Goal: Task Accomplishment & Management: Manage account settings

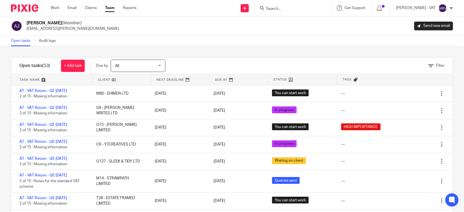
scroll to position [971, 0]
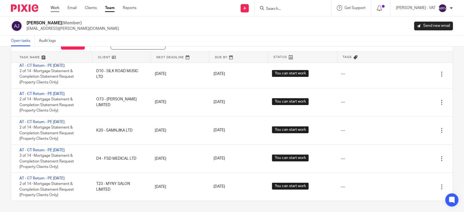
click at [56, 8] on link "Work" at bounding box center [55, 7] width 9 height 5
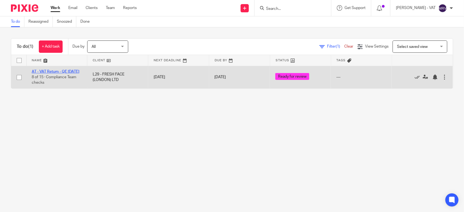
click at [75, 70] on link "AT - VAT Return - QE [DATE]" at bounding box center [56, 72] width 48 height 4
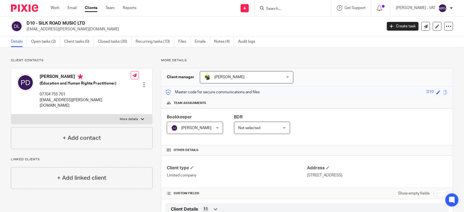
scroll to position [409, 0]
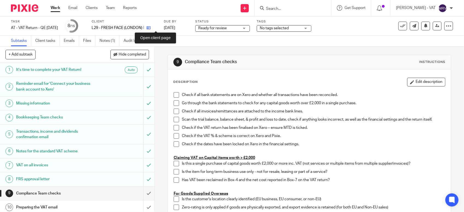
click at [151, 28] on icon at bounding box center [149, 28] width 4 height 4
click at [174, 96] on span at bounding box center [176, 94] width 5 height 5
click at [174, 102] on span at bounding box center [176, 102] width 5 height 5
click at [174, 112] on span at bounding box center [176, 111] width 5 height 5
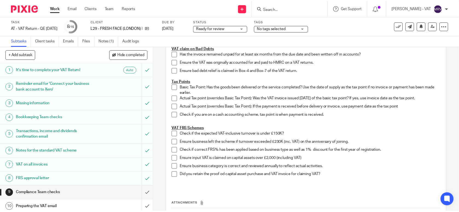
scroll to position [274, 0]
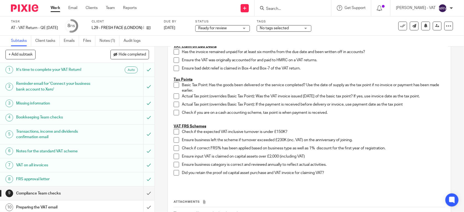
click at [174, 133] on span at bounding box center [176, 131] width 5 height 5
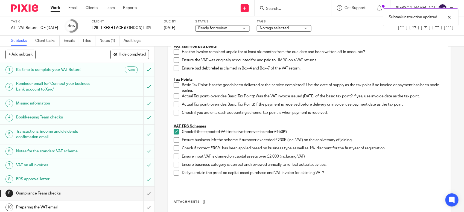
click at [174, 140] on span at bounding box center [176, 139] width 5 height 5
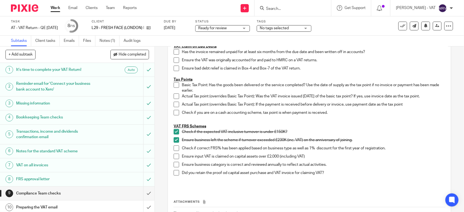
click at [174, 147] on span at bounding box center [176, 148] width 5 height 5
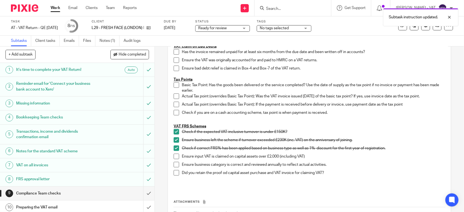
click at [174, 166] on span at bounding box center [176, 164] width 5 height 5
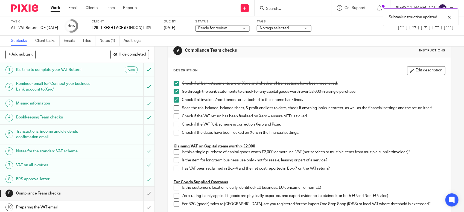
scroll to position [0, 0]
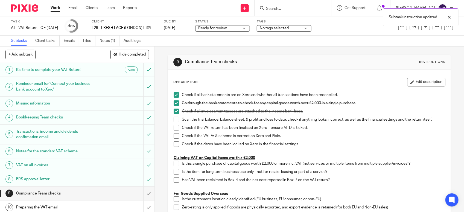
click at [174, 120] on span at bounding box center [176, 119] width 5 height 5
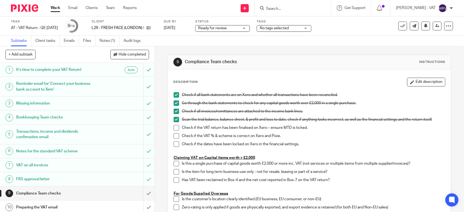
click at [174, 129] on span at bounding box center [176, 127] width 5 height 5
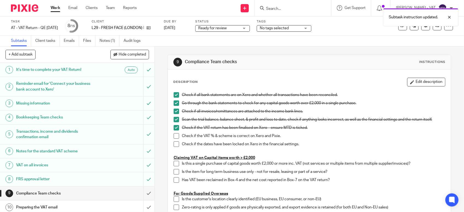
click at [174, 136] on span at bounding box center [176, 135] width 5 height 5
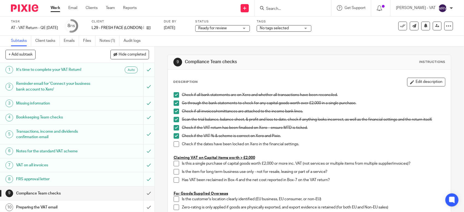
click at [174, 144] on span at bounding box center [176, 143] width 5 height 5
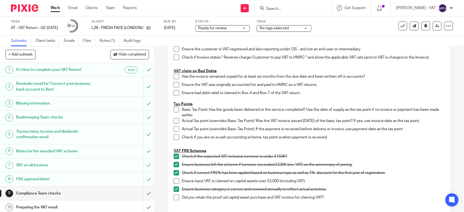
scroll to position [274, 0]
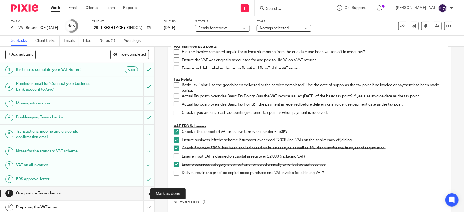
click at [140, 194] on input "submit" at bounding box center [77, 194] width 155 height 14
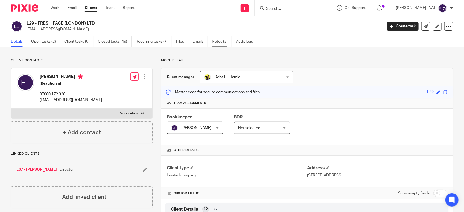
click at [224, 44] on link "Notes (3)" at bounding box center [222, 41] width 20 height 11
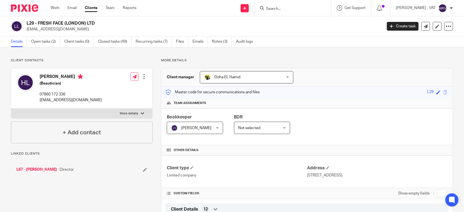
drag, startPoint x: 38, startPoint y: 21, endPoint x: 100, endPoint y: 23, distance: 62.1
click at [100, 23] on h2 "L29 - FRESH FACE (LONDON) LTD" at bounding box center [168, 24] width 282 height 6
copy h2 "FRESH FACE (LONDON) LTD"
click at [54, 42] on link "Open tasks (2)" at bounding box center [45, 41] width 29 height 11
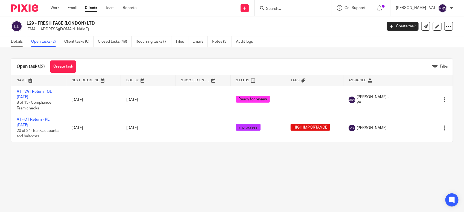
click at [19, 43] on link "Details" at bounding box center [19, 41] width 16 height 11
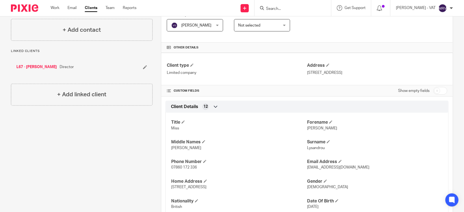
scroll to position [137, 0]
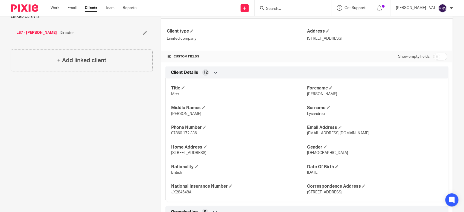
click at [305, 10] on input "Search" at bounding box center [290, 9] width 49 height 5
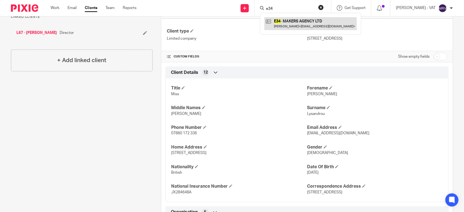
type input "e34"
click at [293, 19] on link at bounding box center [311, 23] width 92 height 13
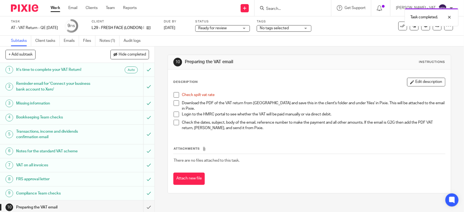
click at [174, 97] on span at bounding box center [176, 94] width 5 height 5
click at [84, 41] on link "Files" at bounding box center [89, 41] width 12 height 11
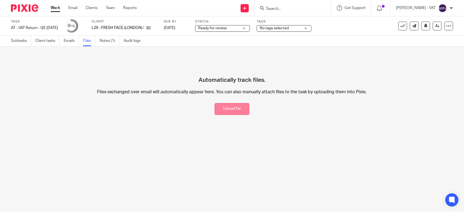
click at [226, 111] on button "Upload file" at bounding box center [232, 109] width 35 height 12
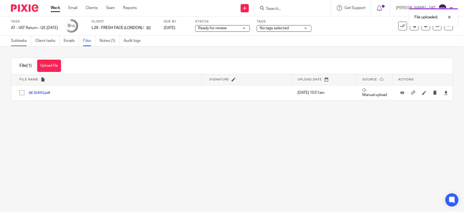
click at [21, 40] on link "Subtasks" at bounding box center [21, 41] width 20 height 11
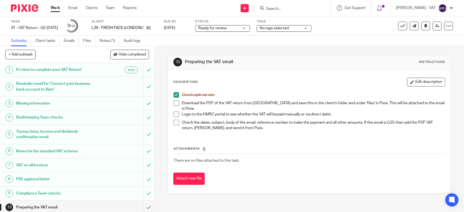
click at [174, 104] on span at bounding box center [176, 102] width 5 height 5
click at [89, 42] on link "Files" at bounding box center [89, 41] width 12 height 11
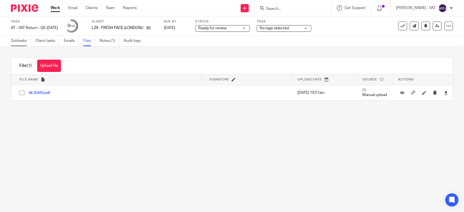
click at [20, 40] on link "Subtasks" at bounding box center [21, 41] width 20 height 11
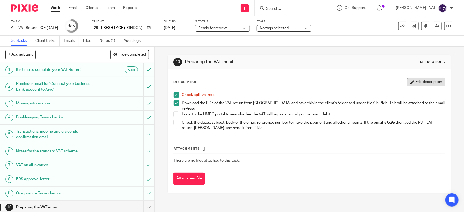
click at [427, 84] on button "Edit description" at bounding box center [426, 82] width 38 height 9
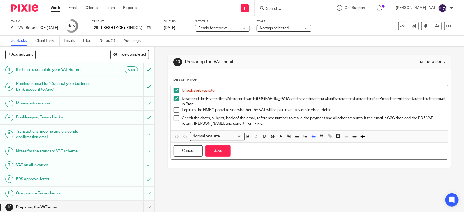
click at [300, 107] on p "Login to the HMRC portal to see whether the VAT will be paid manually or via di…" at bounding box center [314, 109] width 264 height 5
click at [208, 152] on button "Save" at bounding box center [218, 151] width 25 height 12
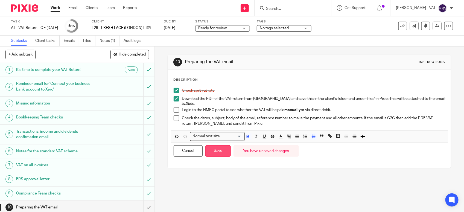
click at [223, 153] on button "Save" at bounding box center [218, 151] width 25 height 12
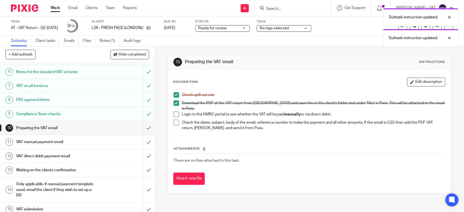
scroll to position [85, 0]
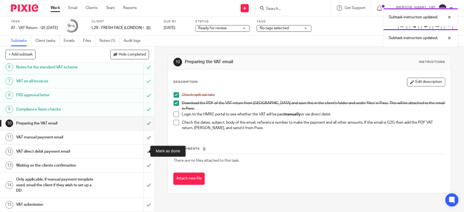
click at [144, 152] on input "submit" at bounding box center [77, 152] width 155 height 14
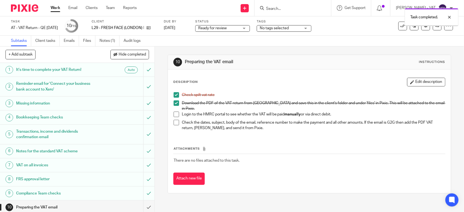
scroll to position [85, 0]
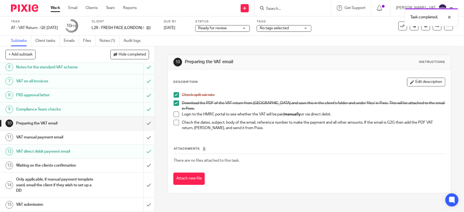
click at [56, 135] on h1 "VAT manual payment email" at bounding box center [56, 137] width 81 height 8
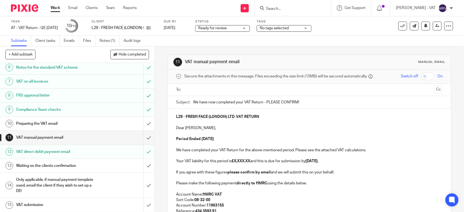
scroll to position [85, 0]
click at [250, 162] on strong "£X,XXX.XX" at bounding box center [241, 161] width 19 height 4
paste div
copy p "7,230.87"
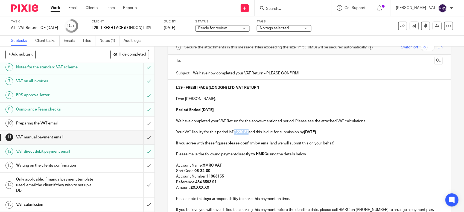
scroll to position [68, 0]
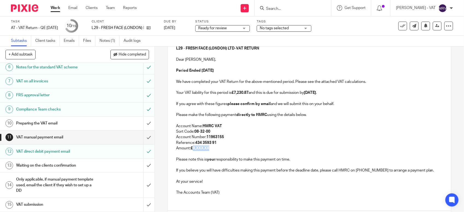
click at [191, 147] on strong "£X,XXX.XX" at bounding box center [200, 148] width 19 height 4
copy strong "X,XXX.XX"
click at [248, 93] on strong "£7,230.87" at bounding box center [240, 93] width 17 height 4
click at [233, 92] on strong "£7,230.87" at bounding box center [240, 93] width 17 height 4
copy strong "7,230.87"
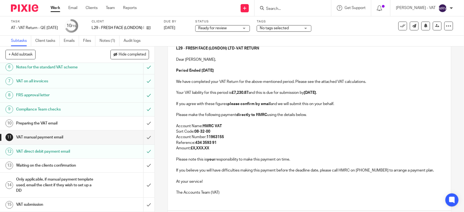
click at [211, 147] on p "Amount: £X,XXX.XX" at bounding box center [309, 148] width 267 height 5
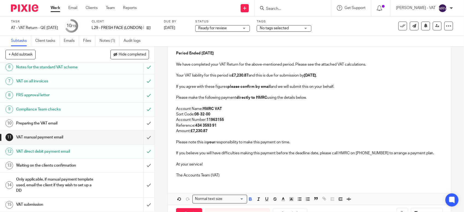
scroll to position [106, 0]
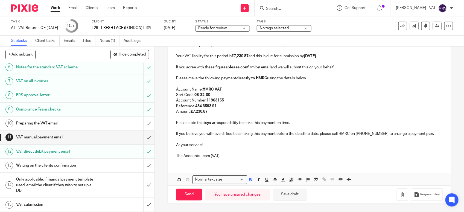
click at [281, 193] on button "Save draft" at bounding box center [290, 195] width 34 height 12
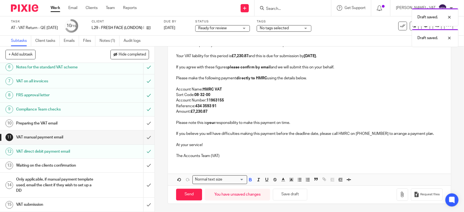
click at [242, 160] on div "L29 - FRESH FACE (LONDON) LTD - VAT RETURN Dear [PERSON_NAME], Period Ended [DA…" at bounding box center [309, 83] width 283 height 159
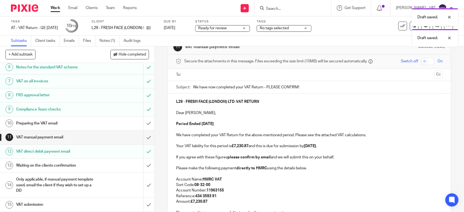
scroll to position [0, 0]
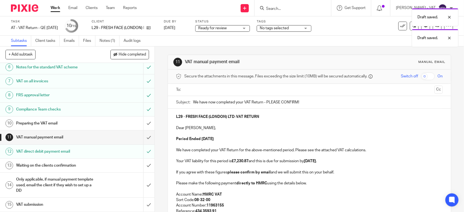
click at [242, 129] on p "Dear Hannah," at bounding box center [309, 127] width 267 height 5
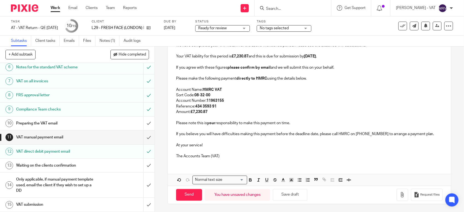
scroll to position [106, 0]
click at [400, 196] on icon "button" at bounding box center [402, 194] width 5 height 5
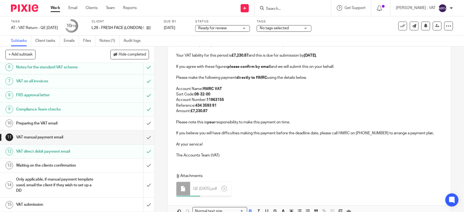
click at [266, 107] on p "Reference: 434 3593 91" at bounding box center [309, 105] width 267 height 5
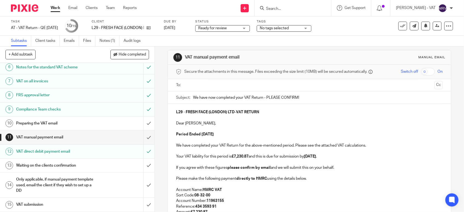
scroll to position [3, 0]
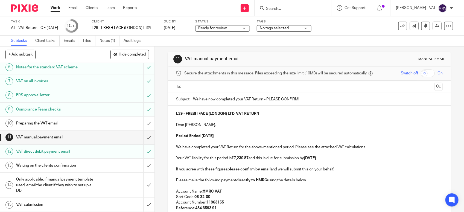
click at [251, 125] on p "Dear Hannah," at bounding box center [309, 124] width 267 height 5
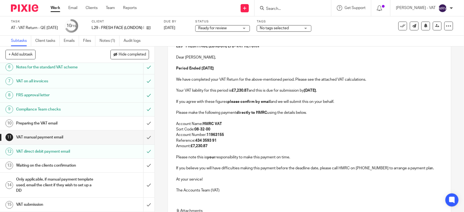
scroll to position [71, 0]
click at [314, 120] on p at bounding box center [309, 117] width 267 height 5
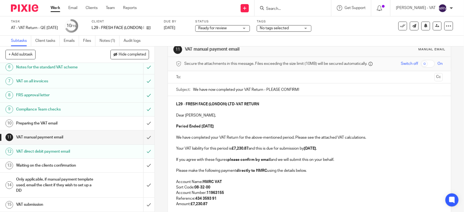
scroll to position [3, 0]
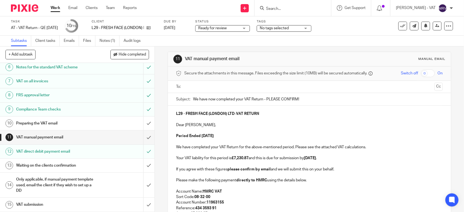
click at [233, 89] on input "text" at bounding box center [309, 87] width 246 height 6
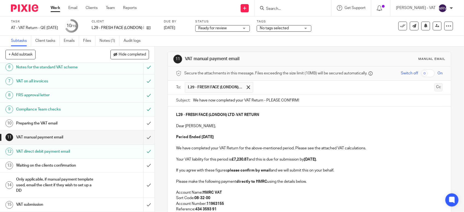
click at [435, 90] on button "Cc" at bounding box center [439, 87] width 8 height 8
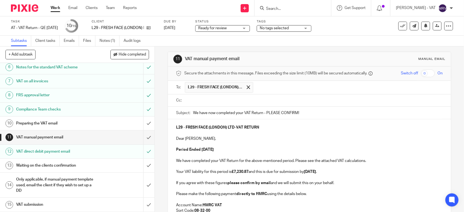
click at [215, 99] on input "text" at bounding box center [313, 100] width 254 height 6
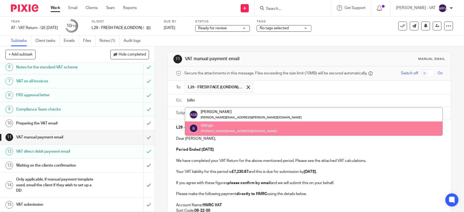
type input "billin"
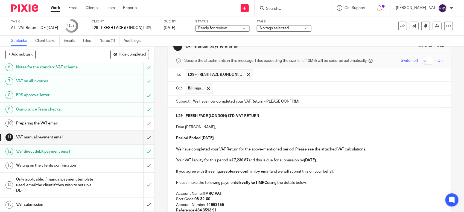
scroll to position [37, 0]
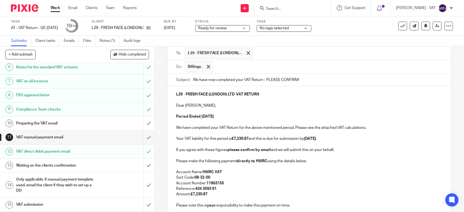
click at [247, 138] on strong "£7,230.87" at bounding box center [240, 139] width 17 height 4
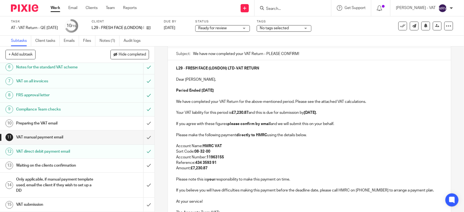
scroll to position [152, 0]
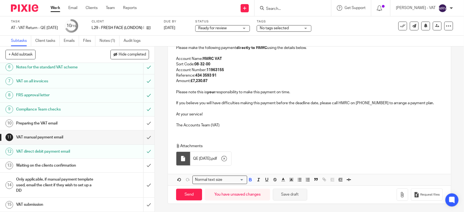
click at [284, 193] on button "Save draft" at bounding box center [290, 195] width 34 height 12
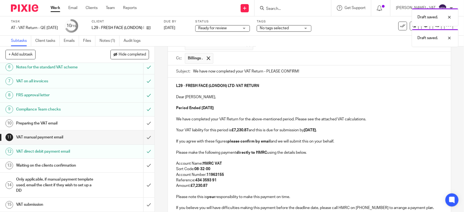
scroll to position [0, 0]
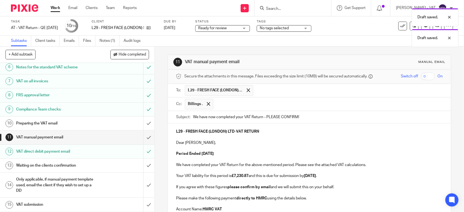
click at [261, 109] on input "text" at bounding box center [328, 104] width 224 height 11
click at [301, 146] on p "Dear Hannah," at bounding box center [309, 142] width 267 height 5
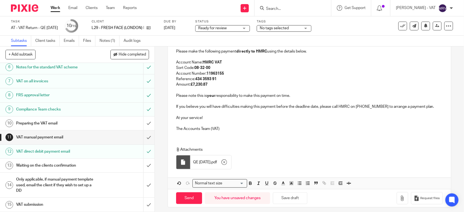
scroll to position [152, 0]
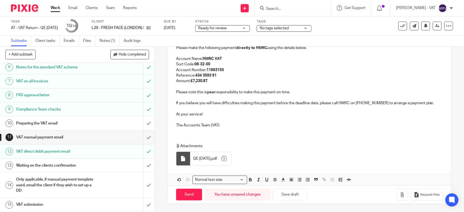
click at [305, 128] on p "The Accounts Team (VAT)" at bounding box center [309, 125] width 267 height 5
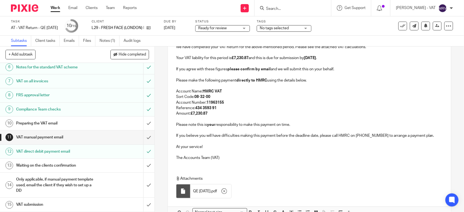
click at [297, 116] on p "Amount: £7,230.87" at bounding box center [309, 113] width 267 height 5
click at [251, 109] on p "Reference: 434 3593 91" at bounding box center [309, 107] width 267 height 5
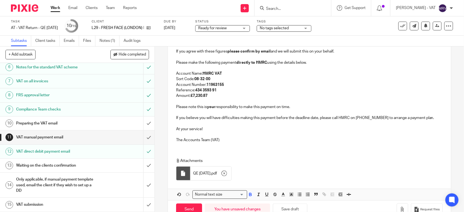
scroll to position [152, 0]
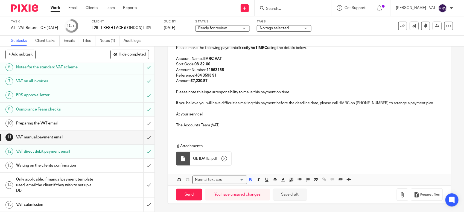
click at [283, 193] on button "Save draft" at bounding box center [290, 195] width 34 height 12
click at [180, 198] on input "Send" at bounding box center [189, 195] width 26 height 12
type input "Sent"
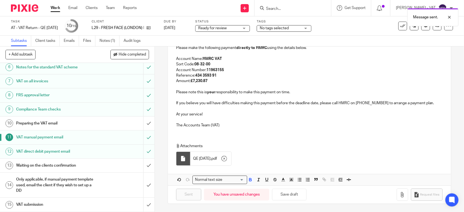
click at [83, 124] on h1 "Preparing the VAT email" at bounding box center [56, 123] width 81 height 8
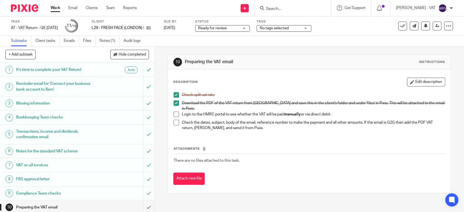
click at [174, 112] on span at bounding box center [176, 114] width 5 height 5
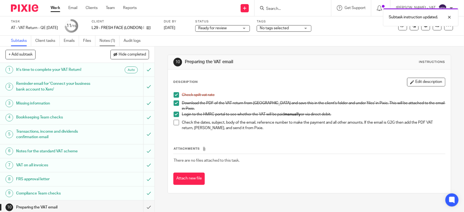
click at [107, 43] on link "Notes (1)" at bounding box center [110, 41] width 20 height 11
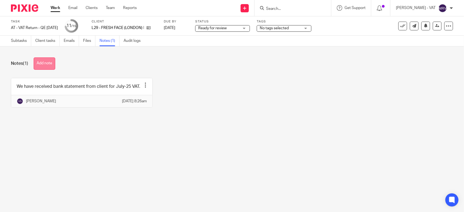
click at [48, 58] on button "Add note" at bounding box center [45, 63] width 22 height 12
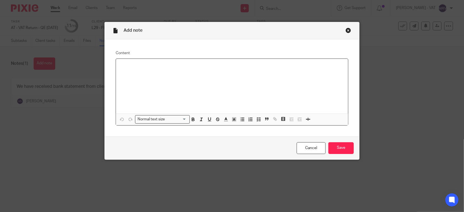
click at [137, 78] on div at bounding box center [232, 86] width 232 height 55
click at [335, 152] on input "Save" at bounding box center [341, 148] width 25 height 12
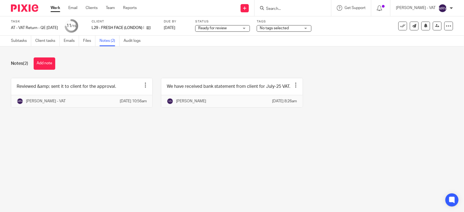
click at [174, 176] on main "Task AT - VAT Return - QE 31-07-2025 Save AT - VAT Return - QE 31-07-2025 11 /1…" at bounding box center [232, 106] width 464 height 212
click at [21, 41] on link "Subtasks" at bounding box center [21, 41] width 20 height 11
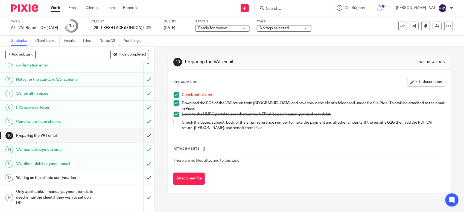
scroll to position [85, 0]
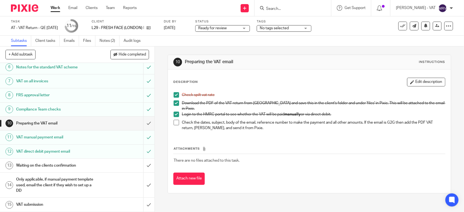
click at [174, 120] on span at bounding box center [176, 122] width 5 height 5
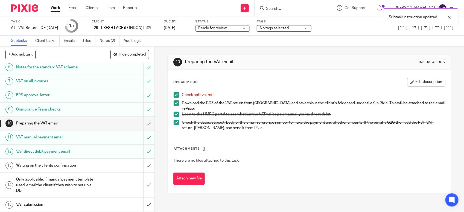
drag, startPoint x: 271, startPoint y: 147, endPoint x: 268, endPoint y: 146, distance: 3.1
click at [271, 147] on th "Attachments" at bounding box center [309, 150] width 272 height 8
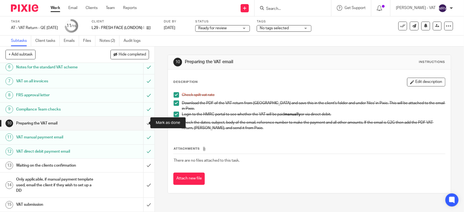
click at [142, 120] on input "submit" at bounding box center [77, 124] width 155 height 14
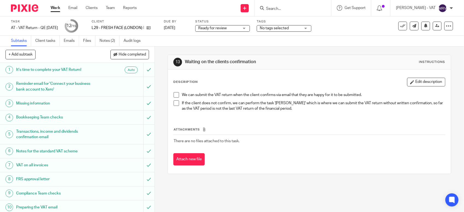
click at [227, 29] on span "Ready for review" at bounding box center [212, 28] width 28 height 4
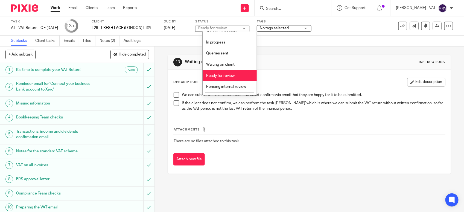
scroll to position [25, 0]
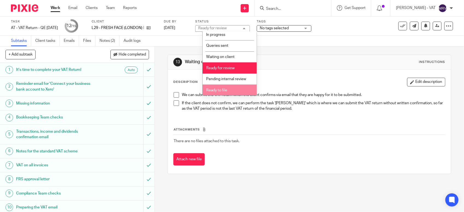
click at [235, 88] on li "Ready to file" at bounding box center [230, 90] width 54 height 11
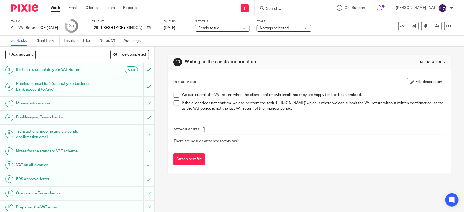
click at [272, 86] on div "Description Edit description" at bounding box center [309, 82] width 272 height 9
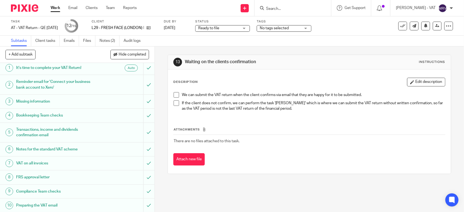
scroll to position [0, 0]
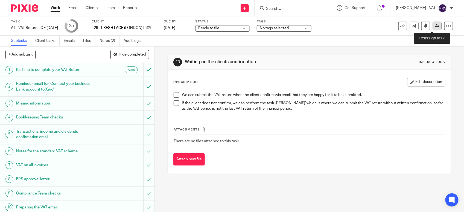
click at [436, 26] on icon at bounding box center [438, 26] width 4 height 4
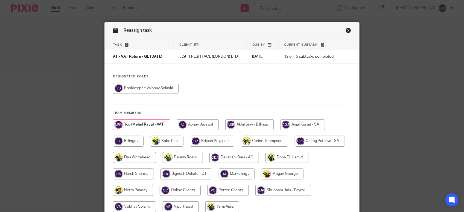
click at [281, 87] on div at bounding box center [232, 91] width 238 height 16
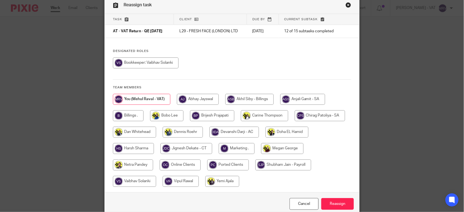
scroll to position [51, 0]
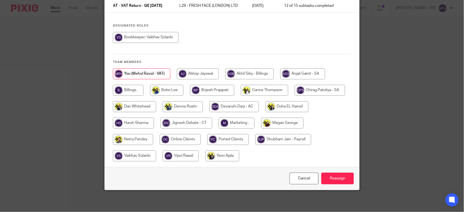
click at [131, 91] on input "radio" at bounding box center [128, 90] width 31 height 11
radio input "true"
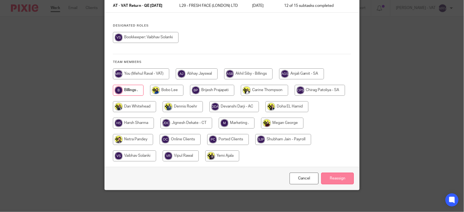
click at [331, 176] on input "Reassign" at bounding box center [338, 179] width 33 height 12
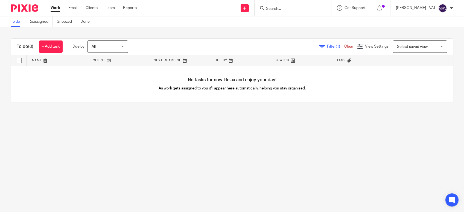
click at [128, 122] on main "To do Reassigned Snoozed Done To do (0) + Add task Due by All All [DATE] [DATE]…" at bounding box center [232, 106] width 464 height 212
click at [18, 22] on link "To do" at bounding box center [17, 21] width 13 height 11
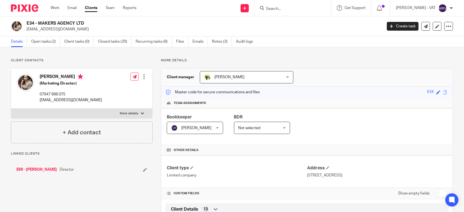
click at [49, 42] on link "Open tasks (2)" at bounding box center [45, 41] width 29 height 11
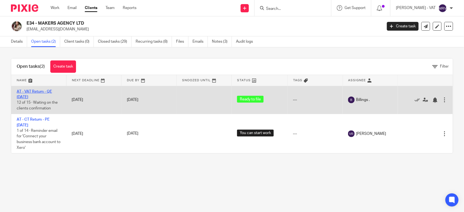
click at [46, 91] on link "AT - VAT Return - QE [DATE]" at bounding box center [34, 94] width 35 height 9
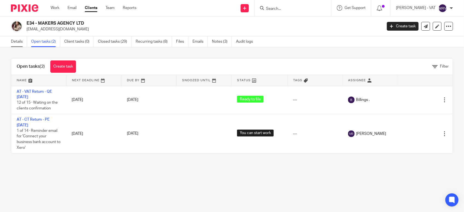
click at [19, 44] on link "Details" at bounding box center [19, 41] width 16 height 11
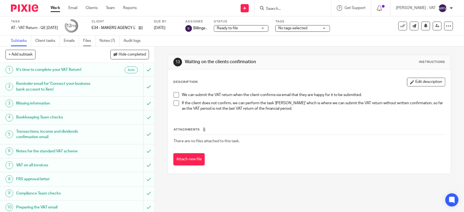
click at [88, 40] on link "Files" at bounding box center [89, 41] width 12 height 11
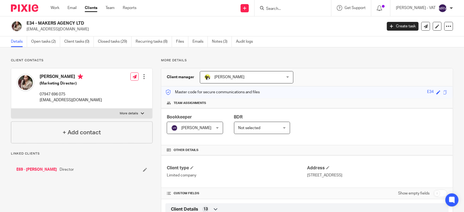
drag, startPoint x: 37, startPoint y: 23, endPoint x: 98, endPoint y: 21, distance: 60.8
click at [98, 21] on h2 "E34 - MAKERS AGENCY LTD" at bounding box center [168, 24] width 282 height 6
click at [39, 22] on h2 "E34 - MAKERS AGENCY LTD" at bounding box center [168, 24] width 282 height 6
drag, startPoint x: 39, startPoint y: 22, endPoint x: 85, endPoint y: 21, distance: 46.3
click at [85, 21] on h2 "E34 - MAKERS AGENCY LTD" at bounding box center [168, 24] width 282 height 6
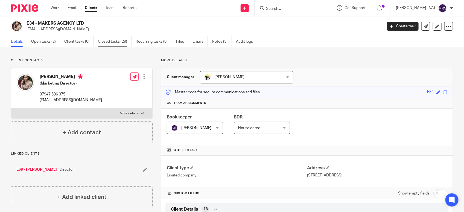
copy h2 "MAKERS AGENCY LTD"
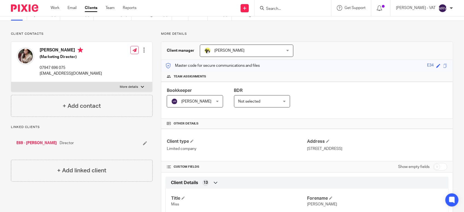
scroll to position [34, 0]
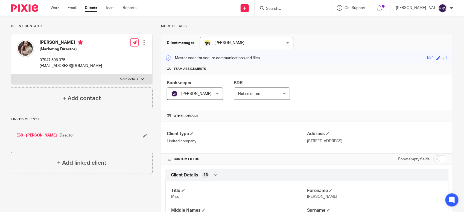
click at [326, 92] on div "Bookkeeper Vipul Rawal Vipul Rawal Not selected Abhay Jayswal Akhil Siby - Bill…" at bounding box center [307, 92] width 292 height 37
click at [321, 97] on div "Bookkeeper Vipul Rawal Vipul Rawal Not selected Abhay Jayswal Akhil Siby - Bill…" at bounding box center [307, 92] width 292 height 37
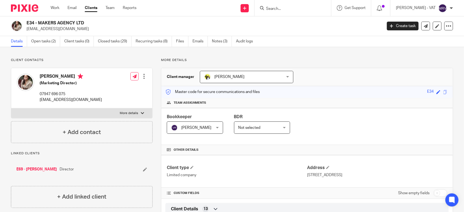
scroll to position [0, 0]
click at [107, 8] on link "Team" at bounding box center [110, 7] width 9 height 5
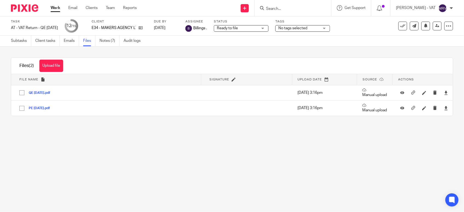
click at [50, 71] on button "Upload file" at bounding box center [51, 66] width 24 height 12
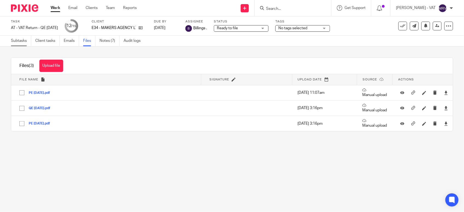
click at [19, 41] on link "Subtasks" at bounding box center [21, 41] width 20 height 11
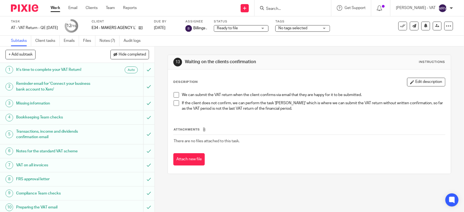
click at [171, 97] on div "We can submit the VAT return when the client confirms via email that they are h…" at bounding box center [309, 102] width 277 height 26
click at [174, 94] on span at bounding box center [176, 94] width 5 height 5
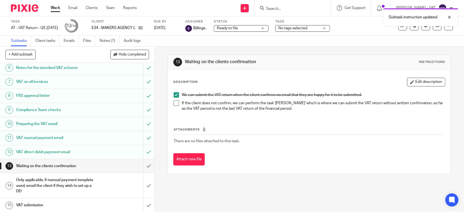
scroll to position [85, 0]
click at [142, 166] on input "submit" at bounding box center [77, 166] width 155 height 14
click at [142, 181] on input "submit" at bounding box center [77, 185] width 155 height 25
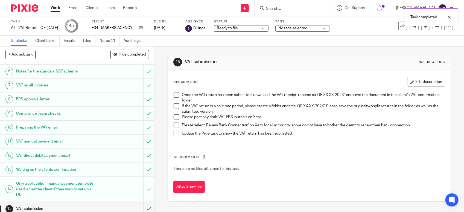
scroll to position [85, 0]
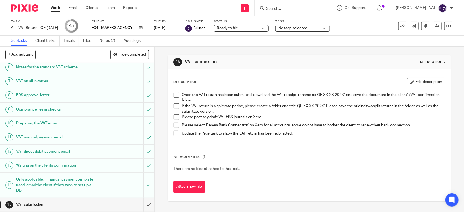
click at [174, 106] on span at bounding box center [176, 105] width 5 height 5
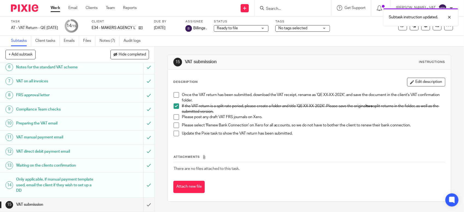
click at [175, 115] on span at bounding box center [176, 116] width 5 height 5
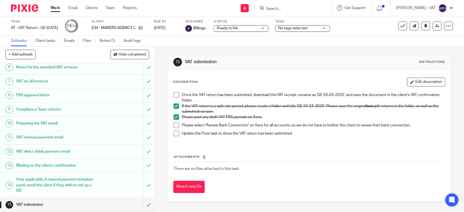
click at [174, 125] on span at bounding box center [176, 125] width 5 height 5
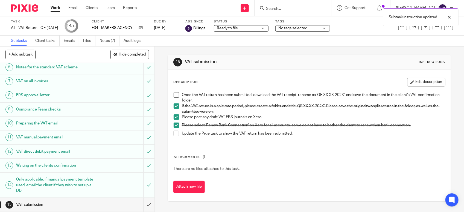
click at [307, 73] on div "Description Edit description Once the VAT return has been submitted, download t…" at bounding box center [309, 136] width 283 height 132
click at [176, 95] on span at bounding box center [176, 94] width 5 height 5
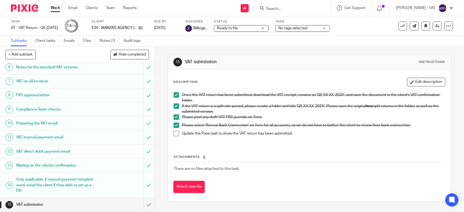
click at [176, 135] on span at bounding box center [176, 133] width 5 height 5
click at [142, 204] on input "submit" at bounding box center [77, 205] width 155 height 14
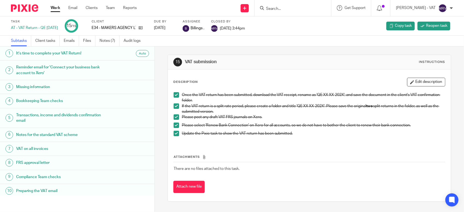
click at [233, 78] on div "Description Edit description" at bounding box center [309, 82] width 272 height 9
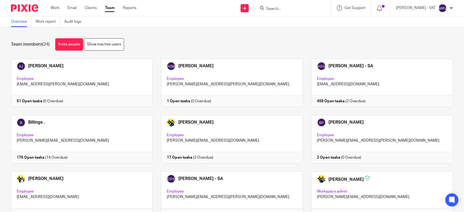
click at [41, 72] on link at bounding box center [77, 83] width 150 height 48
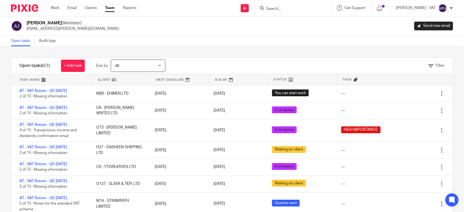
click at [109, 11] on link "Team" at bounding box center [110, 7] width 10 height 5
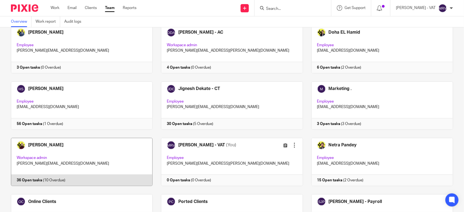
scroll to position [205, 0]
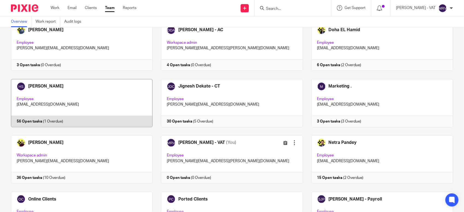
click at [82, 106] on link at bounding box center [77, 103] width 150 height 48
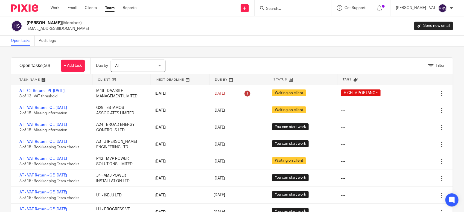
click at [107, 10] on link "Team" at bounding box center [110, 7] width 10 height 5
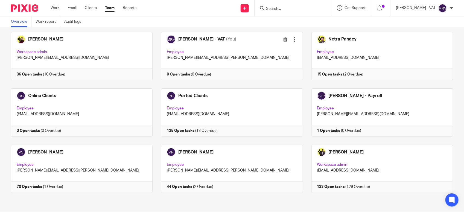
scroll to position [311, 0]
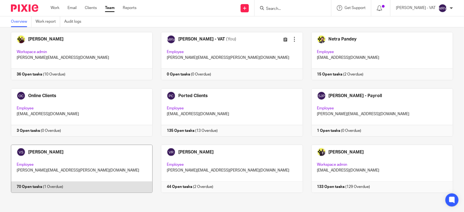
click at [89, 151] on link at bounding box center [77, 169] width 150 height 48
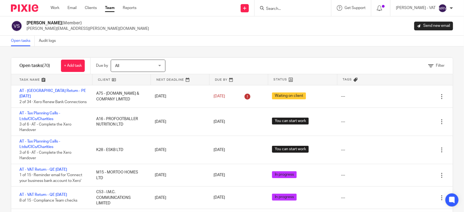
drag, startPoint x: 194, startPoint y: 29, endPoint x: 187, endPoint y: 33, distance: 8.0
click at [194, 29] on div "Vaibhav Solanki (Member) vaibhav.solanki@confiancebizsol.com Send new email" at bounding box center [232, 25] width 442 height 11
click at [111, 9] on link "Team" at bounding box center [110, 7] width 10 height 5
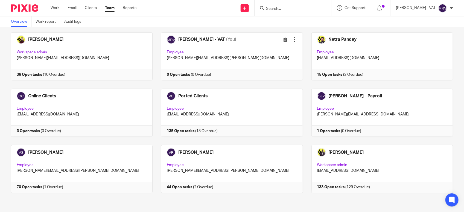
scroll to position [311, 0]
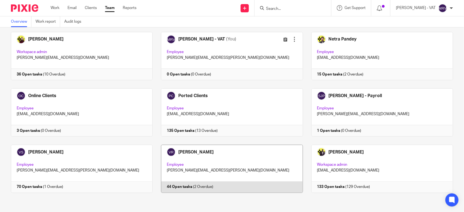
click at [238, 154] on link at bounding box center [228, 169] width 150 height 48
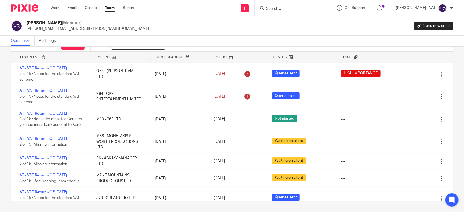
scroll to position [83, 0]
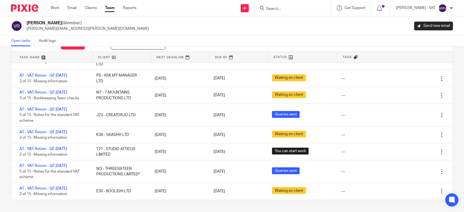
click at [254, 34] on div "Vipul Rawal (Member) vipul.rawal@confiancebizsol.com Send new email" at bounding box center [232, 25] width 464 height 19
click at [272, 18] on div "Vipul Rawal (Member) vipul.rawal@confiancebizsol.com Send new email" at bounding box center [232, 25] width 464 height 19
click at [110, 11] on link "Team" at bounding box center [110, 7] width 10 height 5
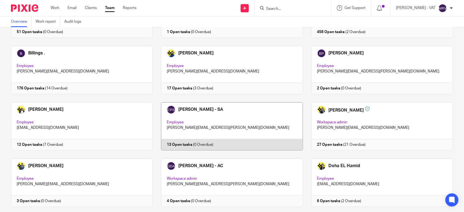
scroll to position [68, 0]
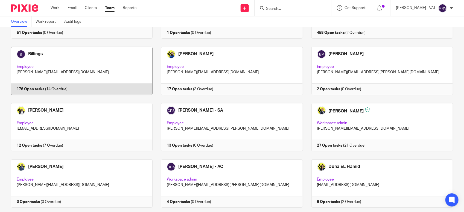
click at [114, 67] on link at bounding box center [77, 71] width 150 height 48
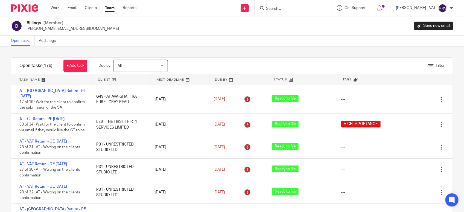
click at [245, 42] on div "Open tasks Audit logs" at bounding box center [232, 41] width 464 height 11
click at [235, 42] on div "Open tasks Audit logs" at bounding box center [232, 41] width 464 height 11
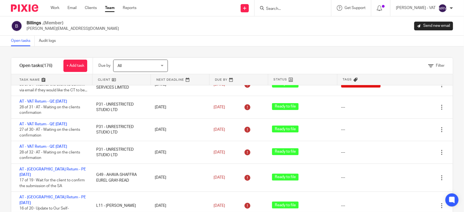
scroll to position [34, 0]
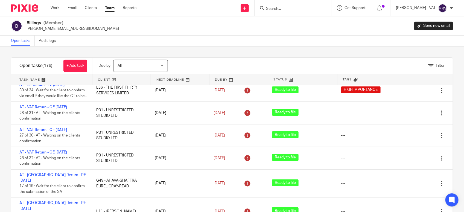
click at [109, 10] on link "Team" at bounding box center [110, 7] width 10 height 5
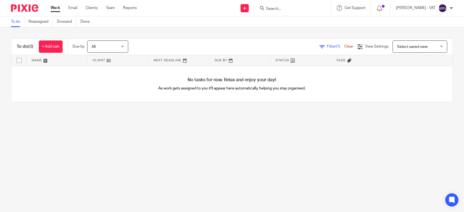
drag, startPoint x: 193, startPoint y: 116, endPoint x: 196, endPoint y: 110, distance: 6.5
click at [193, 116] on main "To do Reassigned Snoozed Done To do (0) + Add task Due by All All [DATE] [DATE]…" at bounding box center [232, 106] width 464 height 212
drag, startPoint x: 120, startPoint y: 118, endPoint x: 123, endPoint y: 115, distance: 4.3
click at [122, 117] on main "To do Reassigned Snoozed Done To do (0) + Add task Due by All All [DATE] [DATE]…" at bounding box center [232, 106] width 464 height 212
click at [84, 131] on main "To do Reassigned Snoozed Done To do (0) + Add task Due by All All [DATE] [DATE]…" at bounding box center [232, 106] width 464 height 212
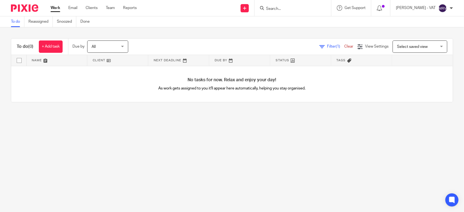
click at [164, 155] on main "To do Reassigned Snoozed Done To do (0) + Add task Due by All All Today Tomorro…" at bounding box center [232, 106] width 464 height 212
click at [28, 161] on main "To do Reassigned Snoozed Done To do (0) + Add task Due by All All Today Tomorro…" at bounding box center [232, 106] width 464 height 212
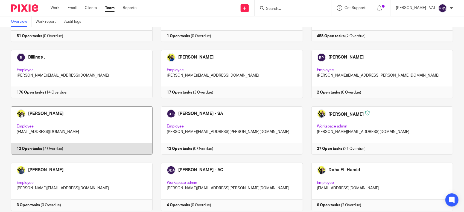
scroll to position [68, 0]
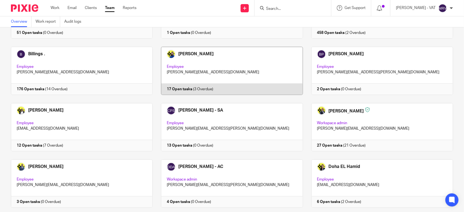
click at [172, 63] on link at bounding box center [228, 71] width 150 height 48
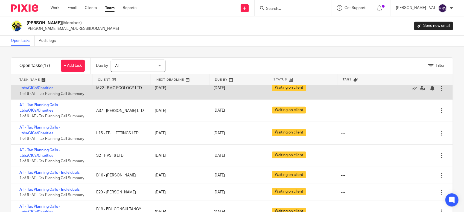
scroll to position [22, 0]
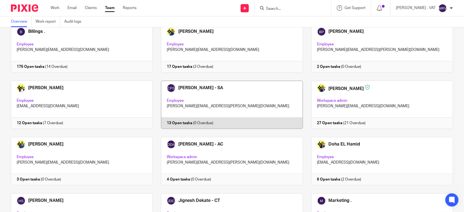
scroll to position [103, 0]
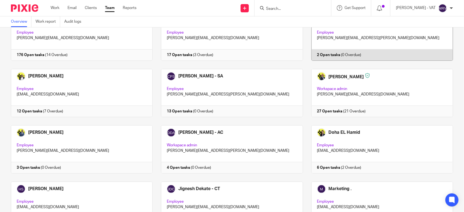
click at [323, 35] on link at bounding box center [378, 37] width 150 height 48
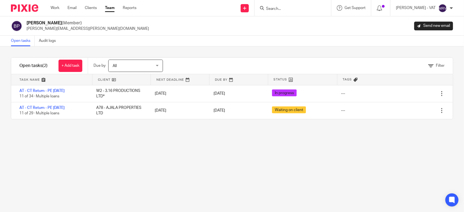
click at [109, 10] on link "Team" at bounding box center [110, 7] width 10 height 5
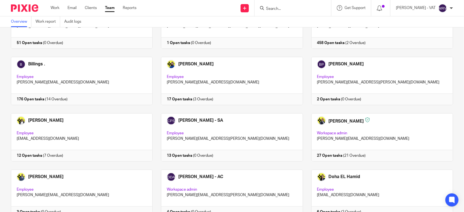
scroll to position [68, 0]
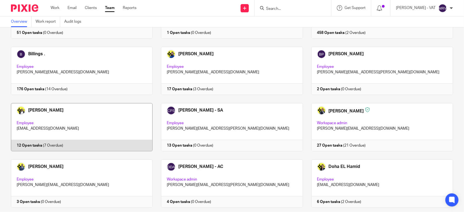
click at [105, 125] on link at bounding box center [77, 127] width 150 height 48
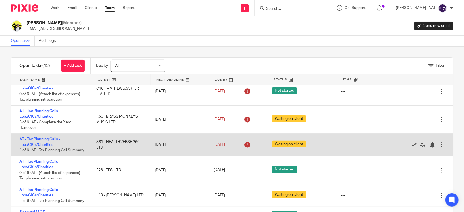
scroll to position [176, 0]
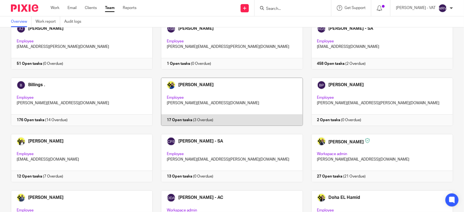
scroll to position [137, 0]
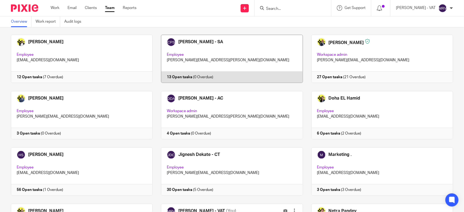
click at [197, 60] on link at bounding box center [228, 59] width 150 height 48
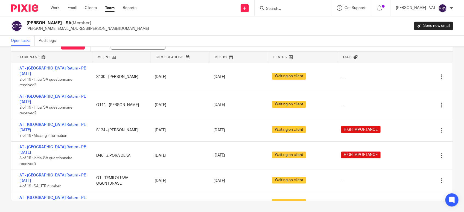
click at [111, 9] on link "Team" at bounding box center [110, 7] width 10 height 5
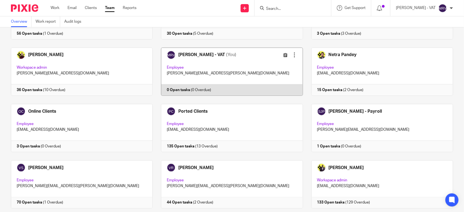
scroll to position [311, 0]
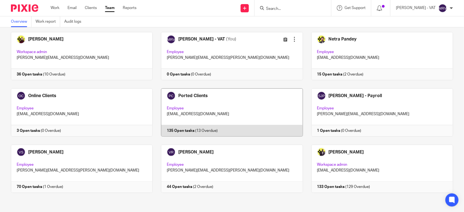
click at [209, 105] on link at bounding box center [228, 112] width 150 height 48
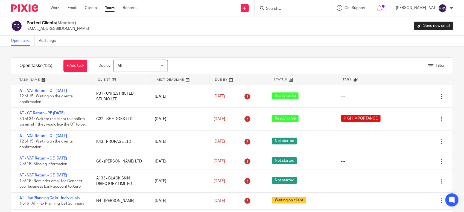
click at [112, 6] on link "Team" at bounding box center [110, 7] width 10 height 5
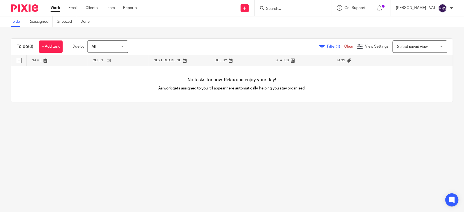
click at [86, 126] on main "To do Reassigned Snoozed Done To do (0) + Add task Due by All All [DATE] [DATE]…" at bounding box center [232, 106] width 464 height 212
click at [171, 155] on main "To do Reassigned Snoozed Done To do (0) + Add task Due by All All [DATE] [DATE]…" at bounding box center [232, 106] width 464 height 212
click at [150, 151] on main "To do Reassigned Snoozed Done To do (0) + Add task Due by All All [DATE] [DATE]…" at bounding box center [232, 106] width 464 height 212
click at [31, 121] on main "To do Reassigned Snoozed Done To do (0) + Add task Due by All All [DATE] [DATE]…" at bounding box center [232, 106] width 464 height 212
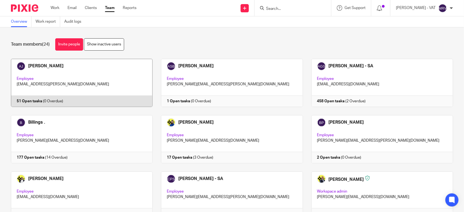
click at [60, 74] on link at bounding box center [77, 83] width 150 height 48
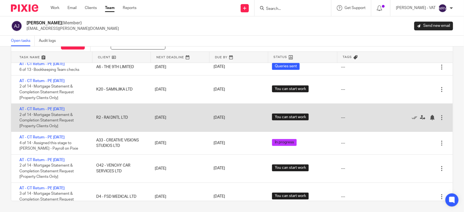
scroll to position [727, 0]
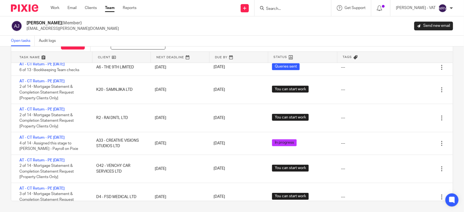
click at [283, 8] on input "Search" at bounding box center [290, 9] width 49 height 5
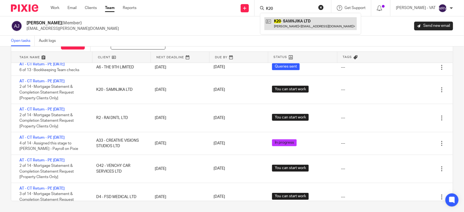
type input "K20"
click at [294, 23] on link at bounding box center [311, 23] width 92 height 13
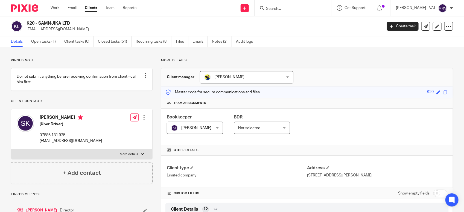
click at [295, 60] on p "More details" at bounding box center [307, 60] width 292 height 4
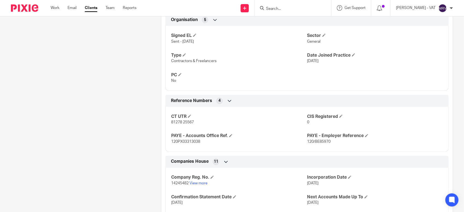
scroll to position [320, 0]
